Goal: Check status: Check status

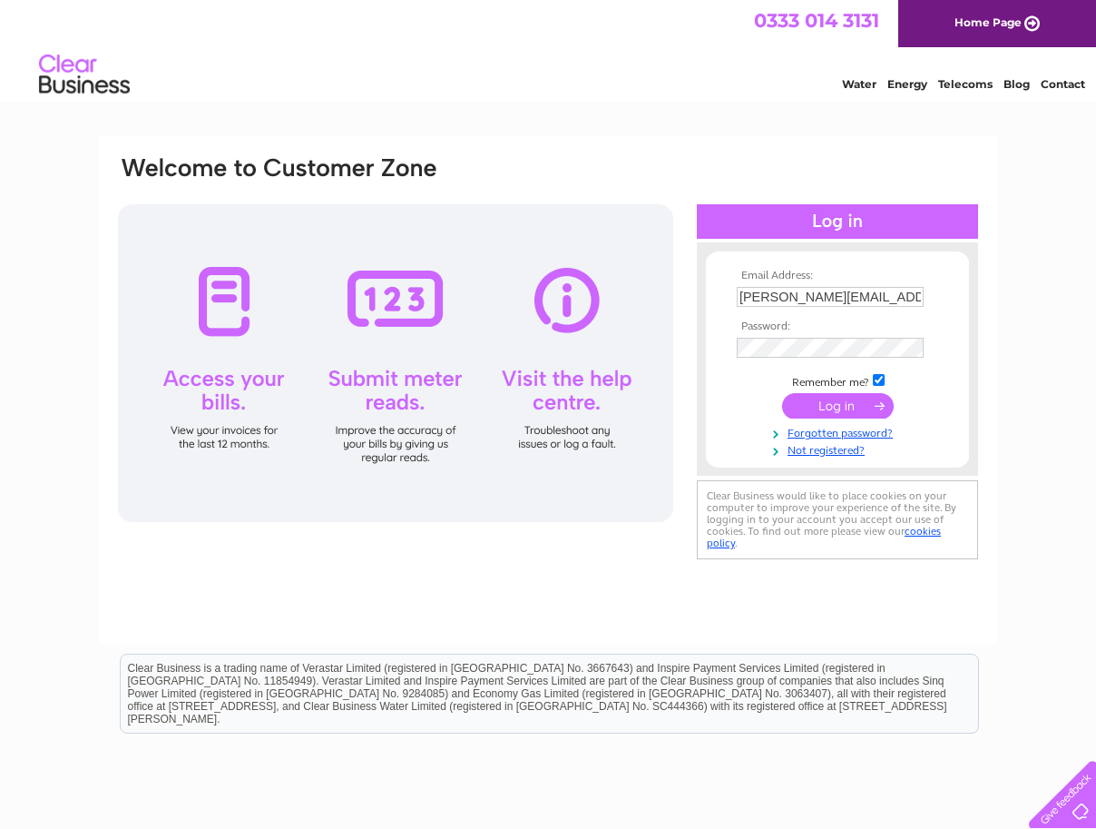
click at [832, 403] on input "submit" at bounding box center [838, 405] width 112 height 25
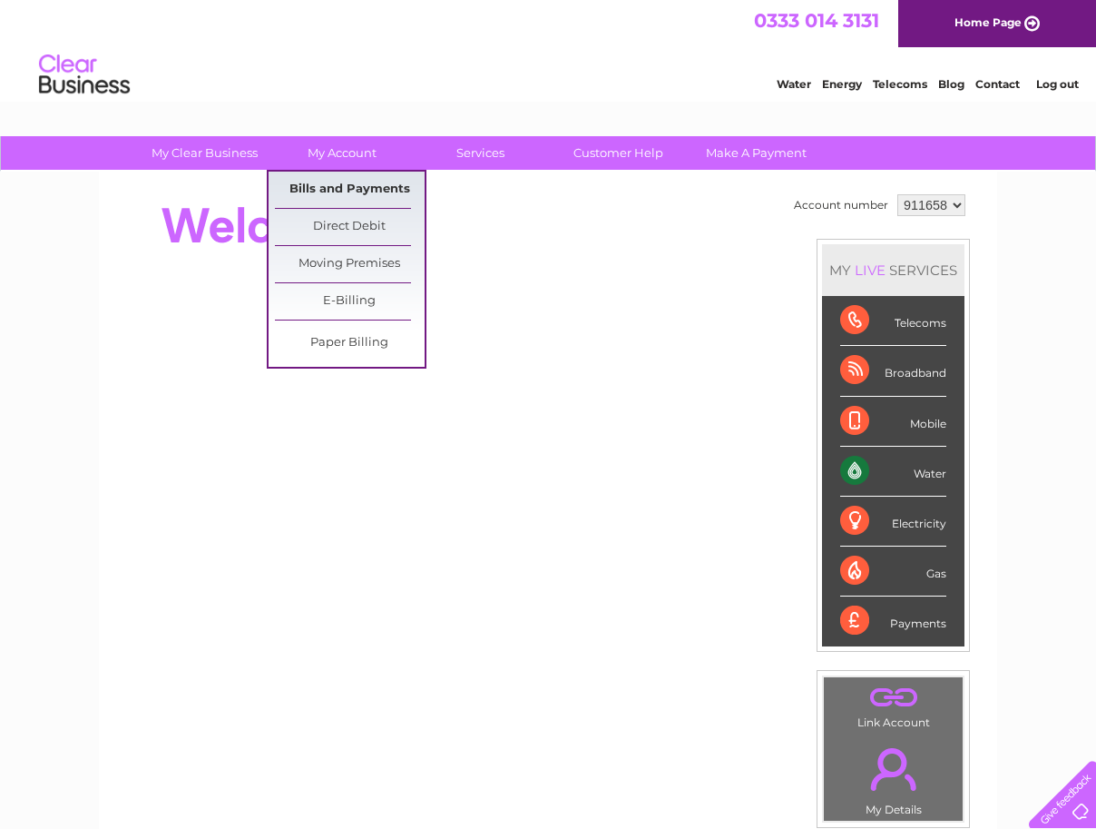
click at [344, 190] on link "Bills and Payments" at bounding box center [350, 190] width 150 height 36
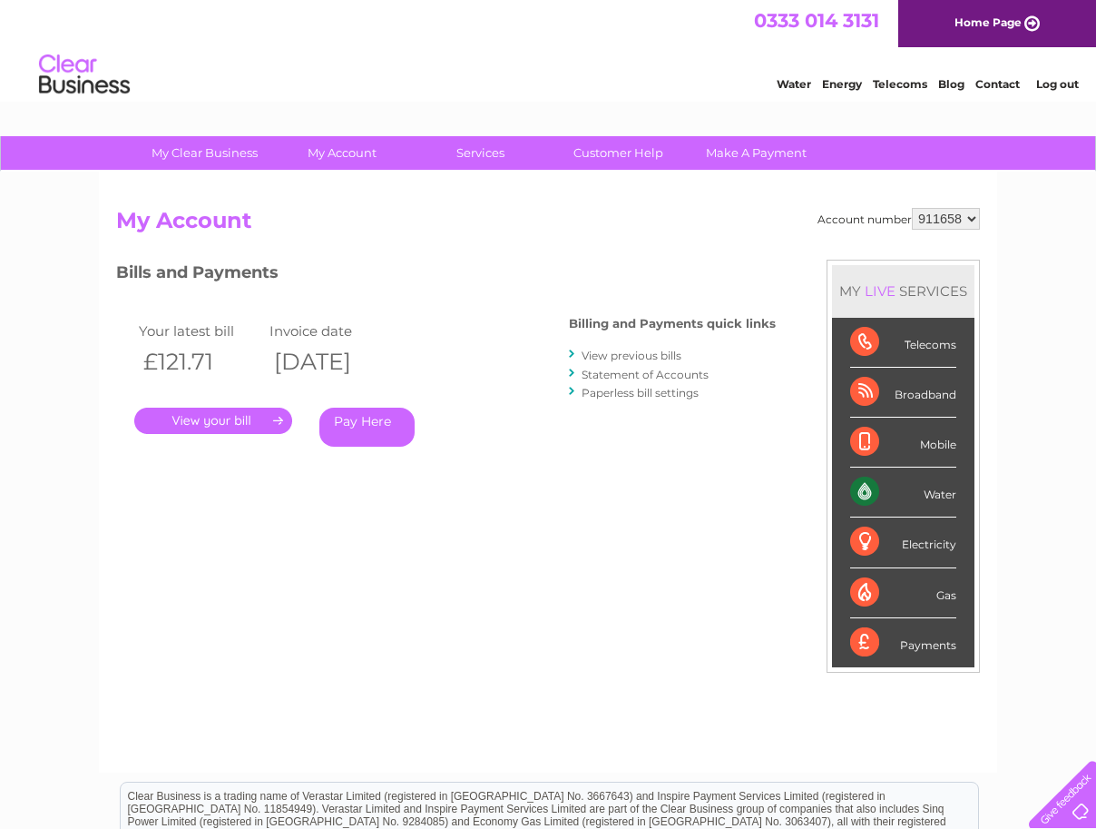
click at [643, 374] on link "Statement of Accounts" at bounding box center [645, 375] width 127 height 14
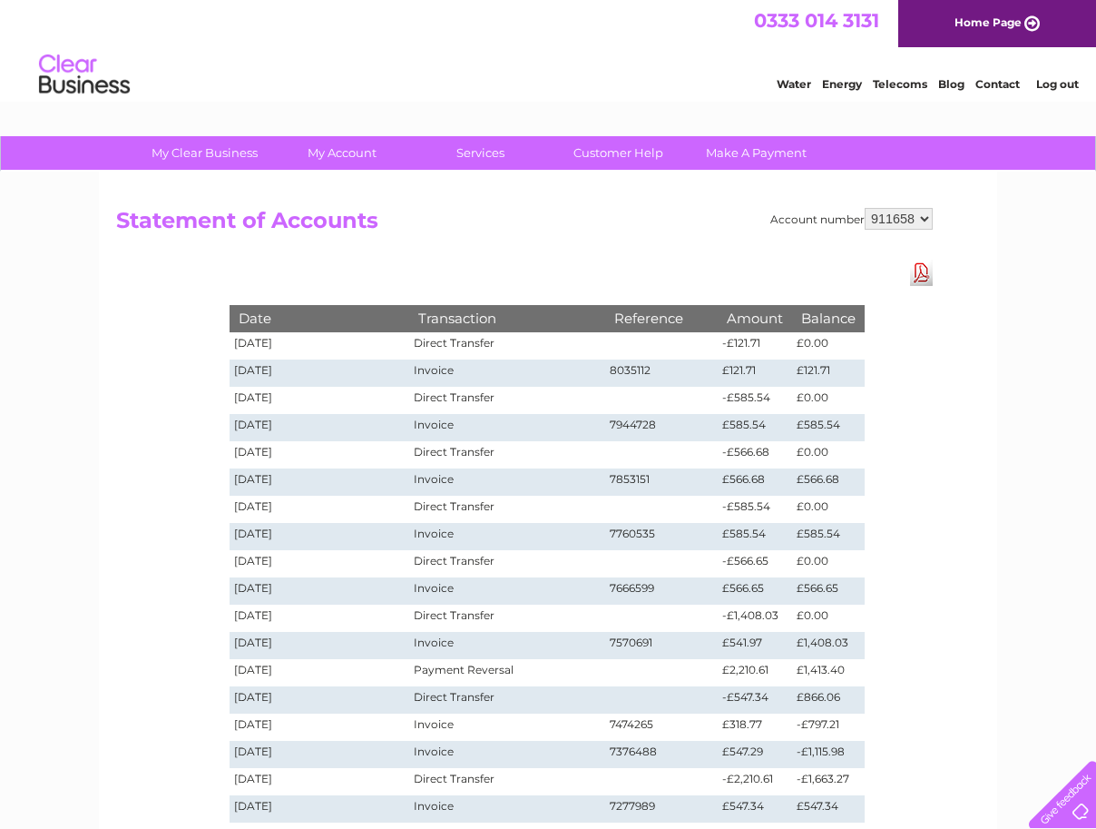
click at [1060, 81] on link "Log out" at bounding box center [1057, 84] width 43 height 14
